Goal: Browse casually

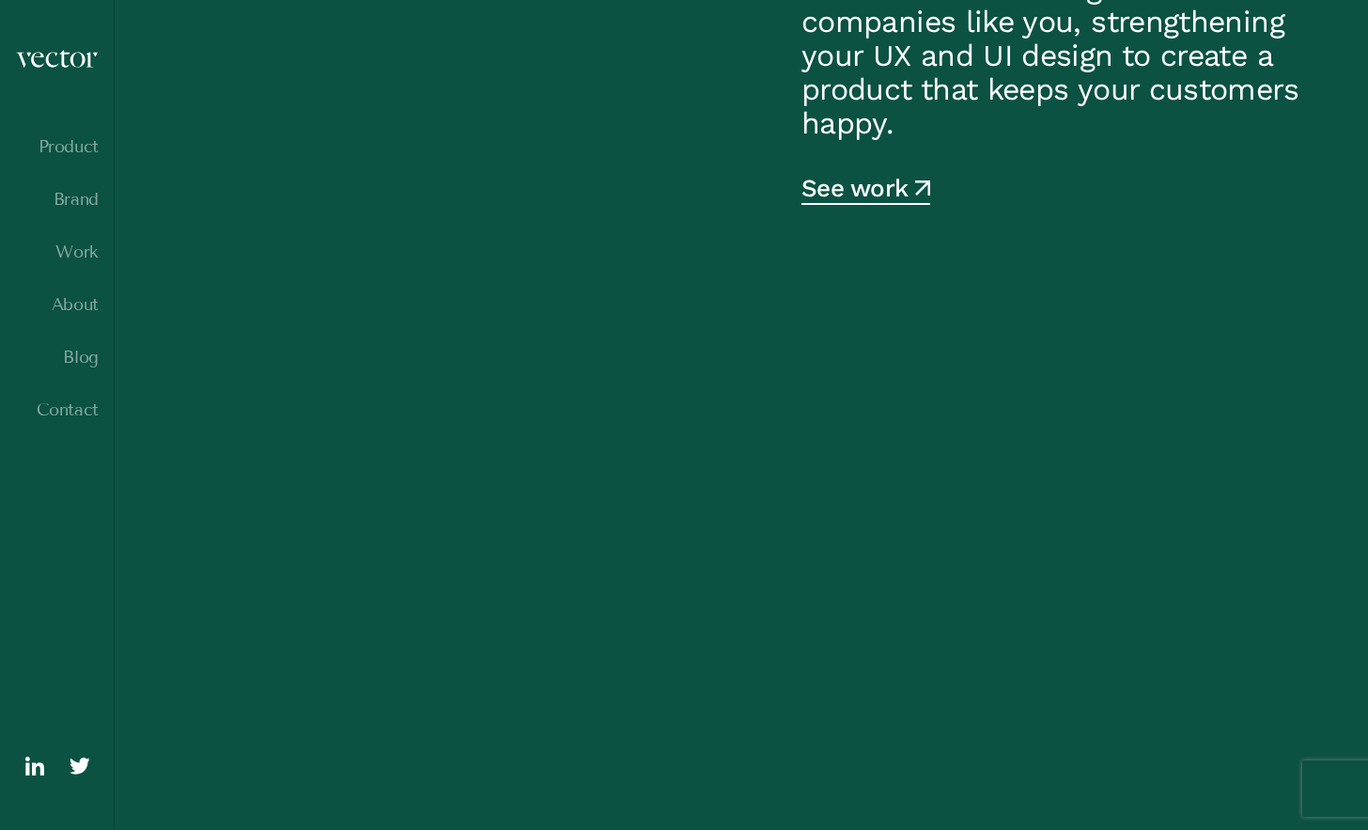
scroll to position [1023, 0]
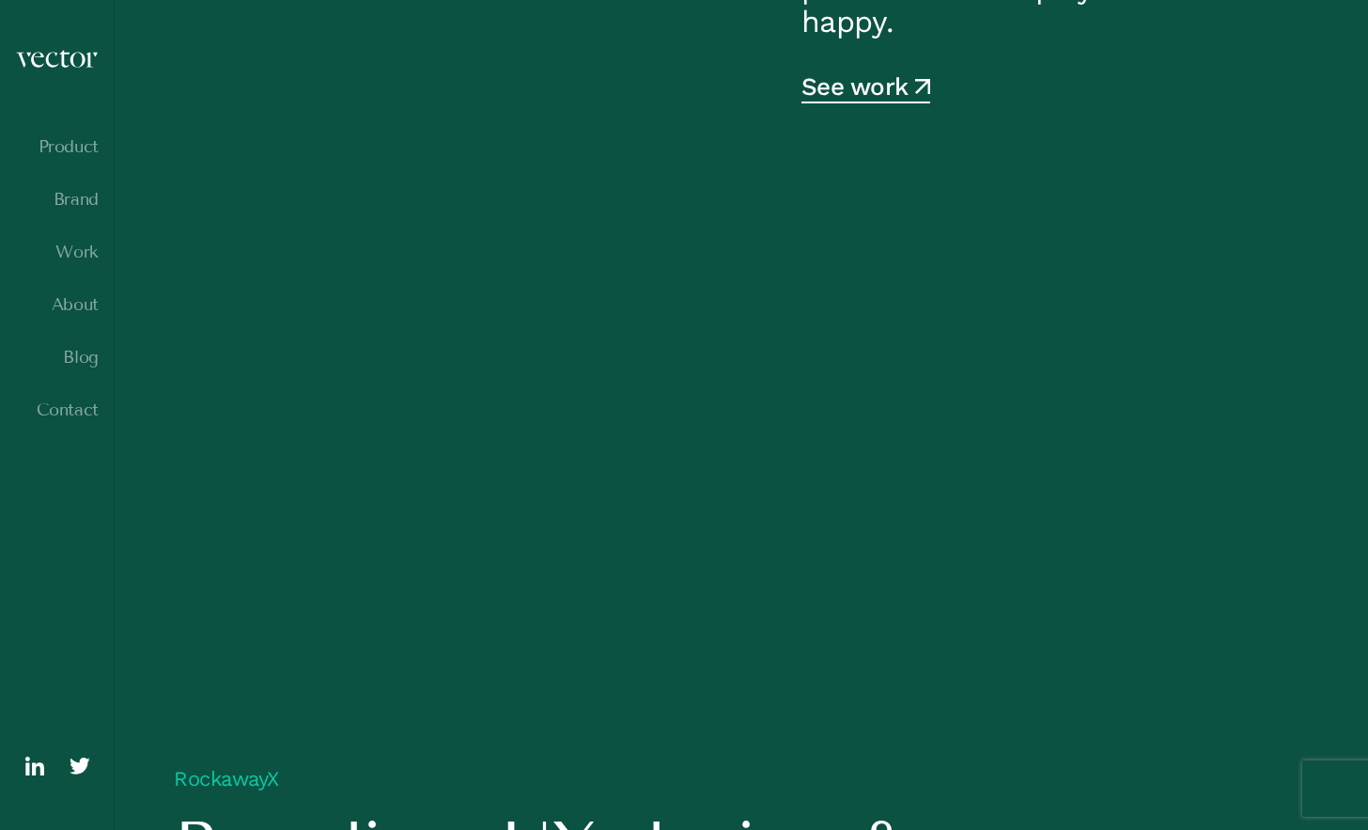
click at [893, 364] on video at bounding box center [741, 448] width 1135 height 568
